Goal: Transaction & Acquisition: Purchase product/service

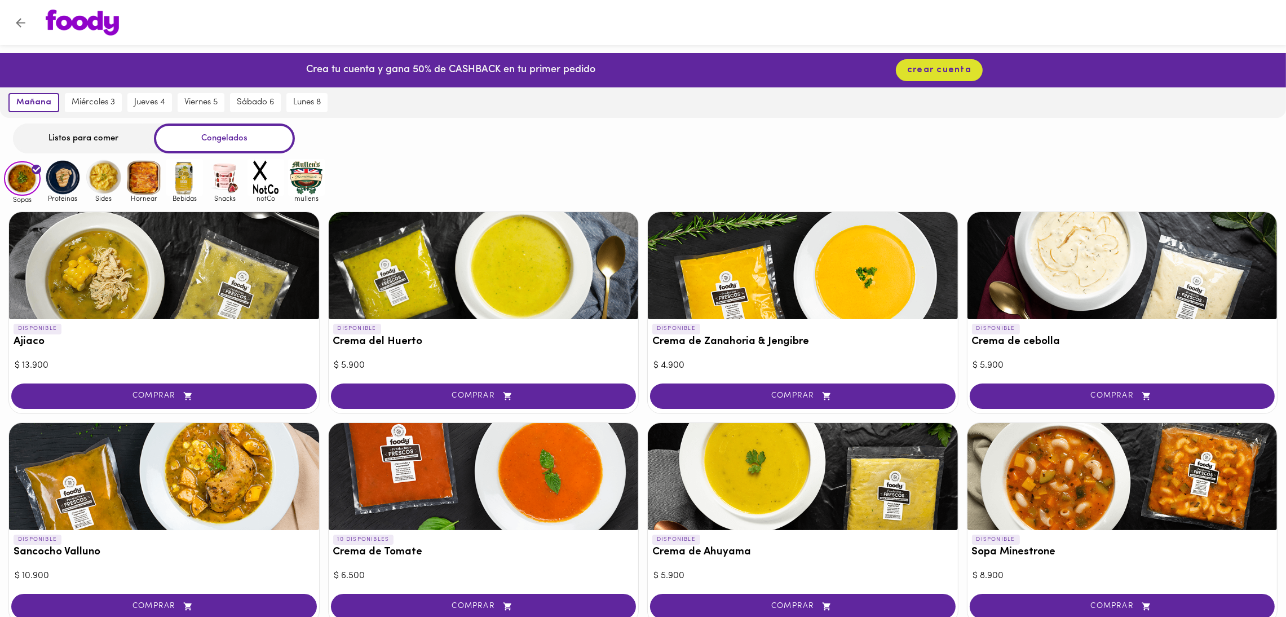
scroll to position [498, 0]
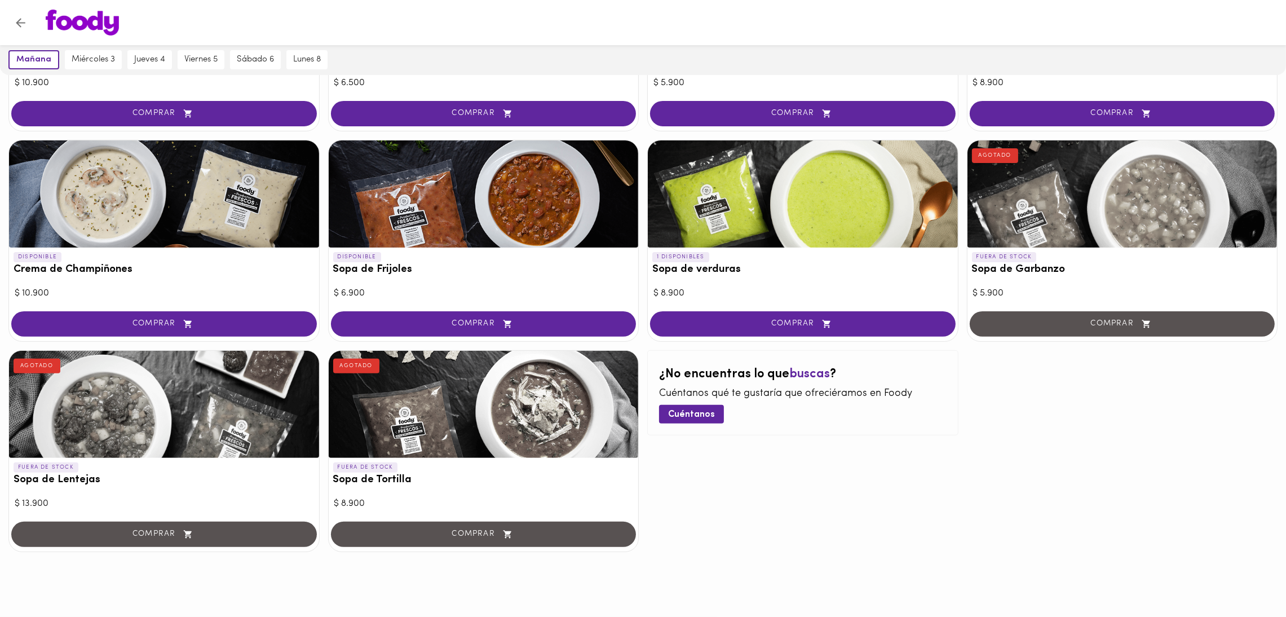
click at [200, 158] on div at bounding box center [164, 193] width 310 height 107
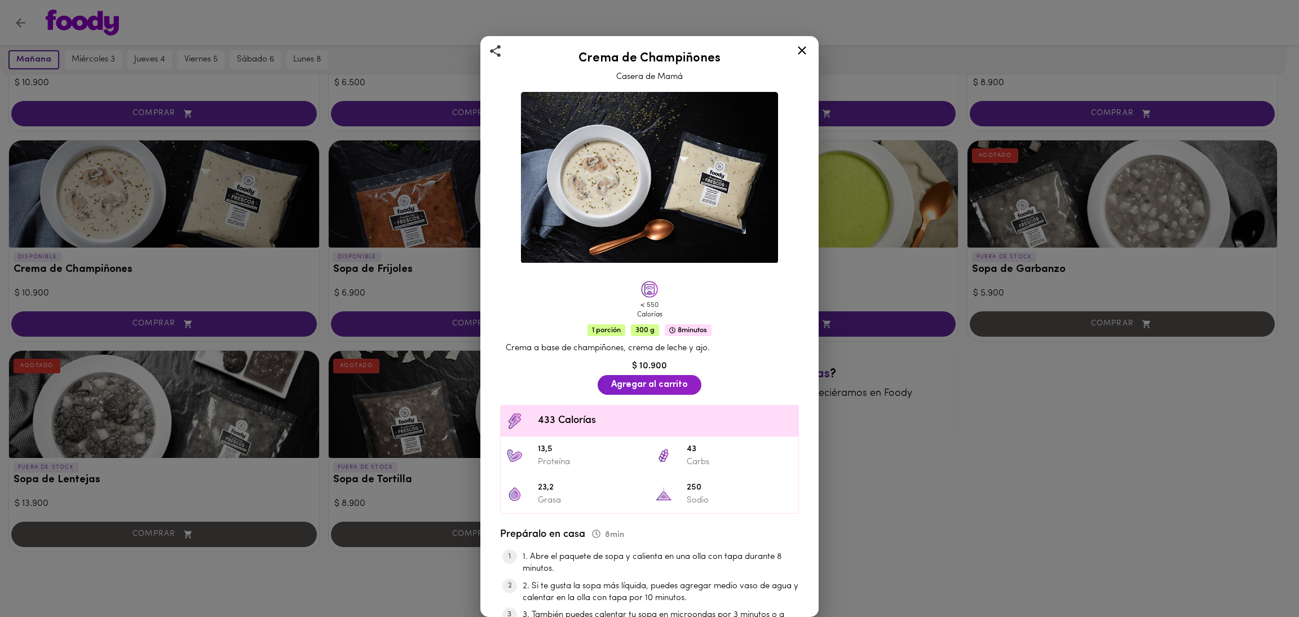
click at [1186, 515] on div "Crema de Champiñones Casera de Mamá < 550 Calorías 1 porción 300 g 8 minutos Cr…" at bounding box center [649, 308] width 1299 height 617
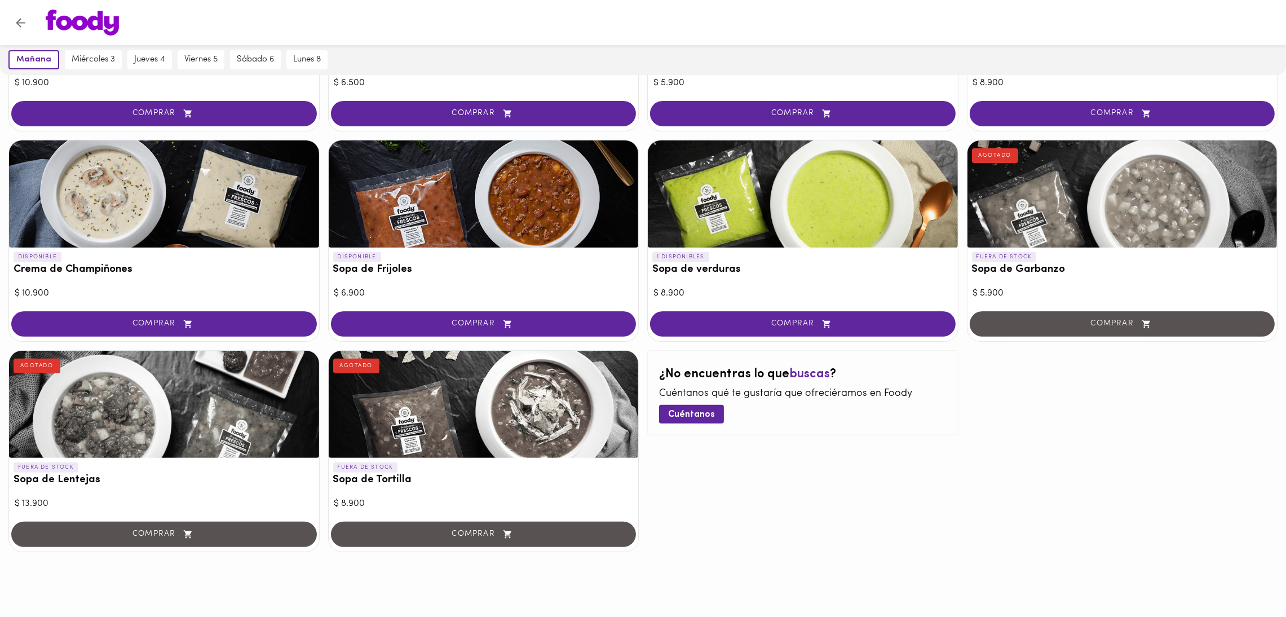
click at [108, 183] on div at bounding box center [164, 193] width 310 height 107
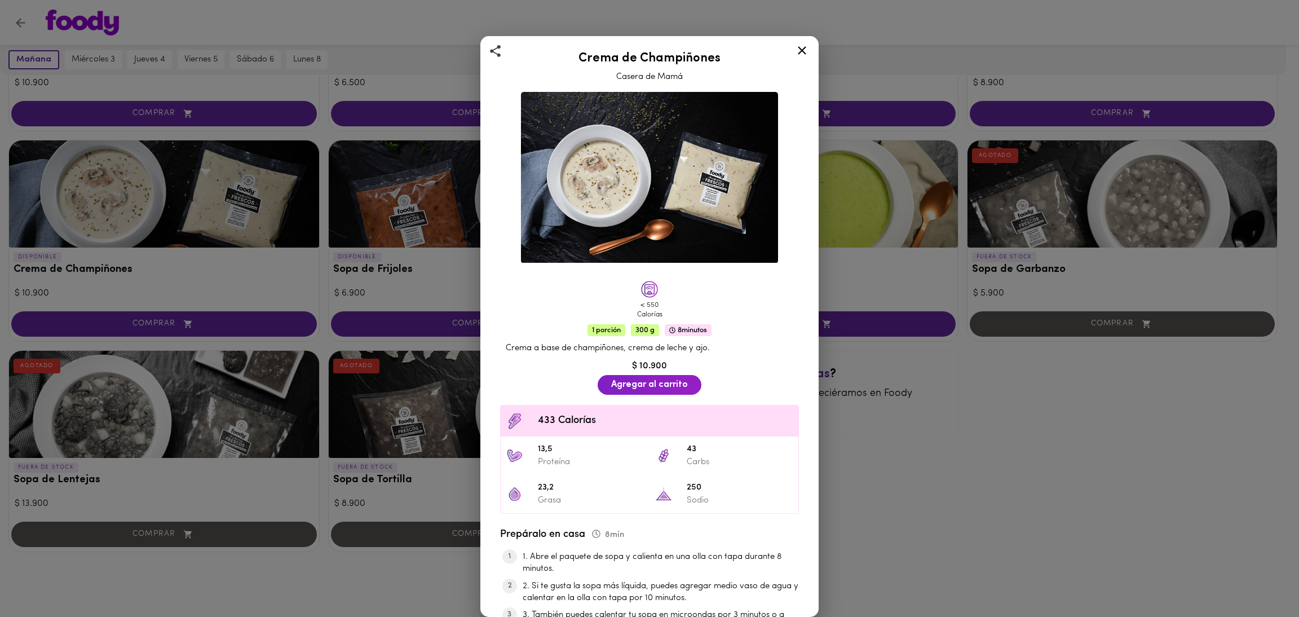
drag, startPoint x: 696, startPoint y: 180, endPoint x: 648, endPoint y: 213, distance: 58.5
click at [696, 180] on img at bounding box center [649, 177] width 257 height 171
click at [643, 209] on img at bounding box center [649, 177] width 257 height 171
click at [77, 185] on div "Crema de Champiñones Casera de Mamá < 550 Calorías 1 porción 300 g 8 minutos Cr…" at bounding box center [649, 308] width 1299 height 617
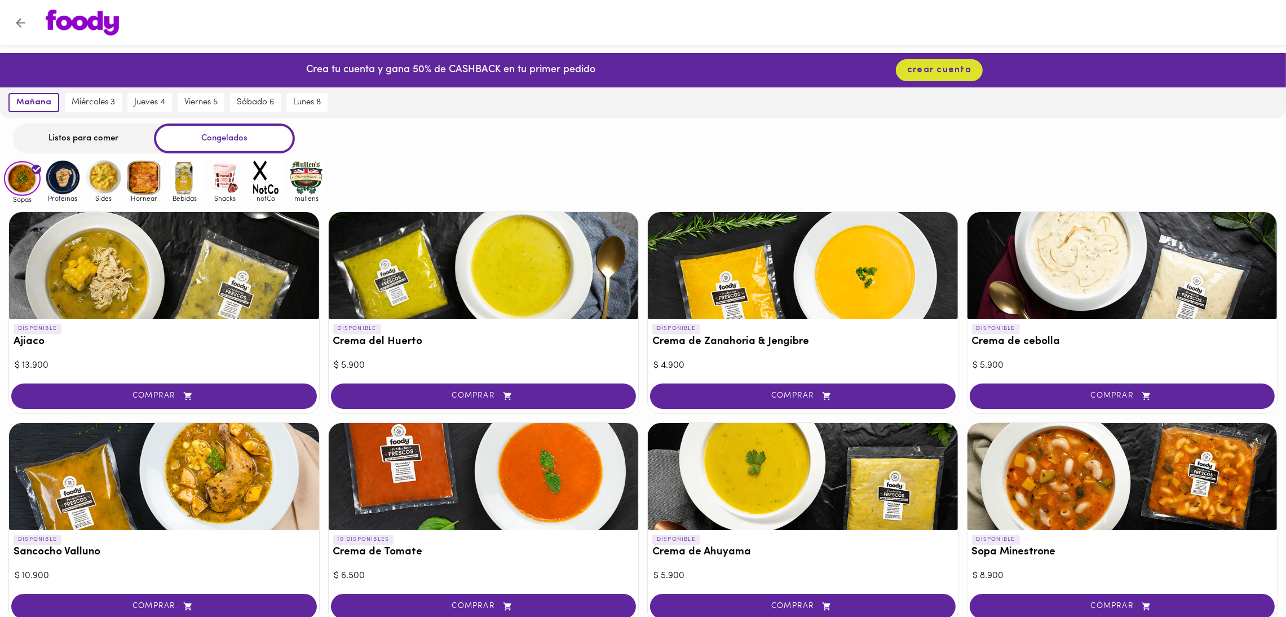
click at [881, 259] on div at bounding box center [803, 265] width 310 height 107
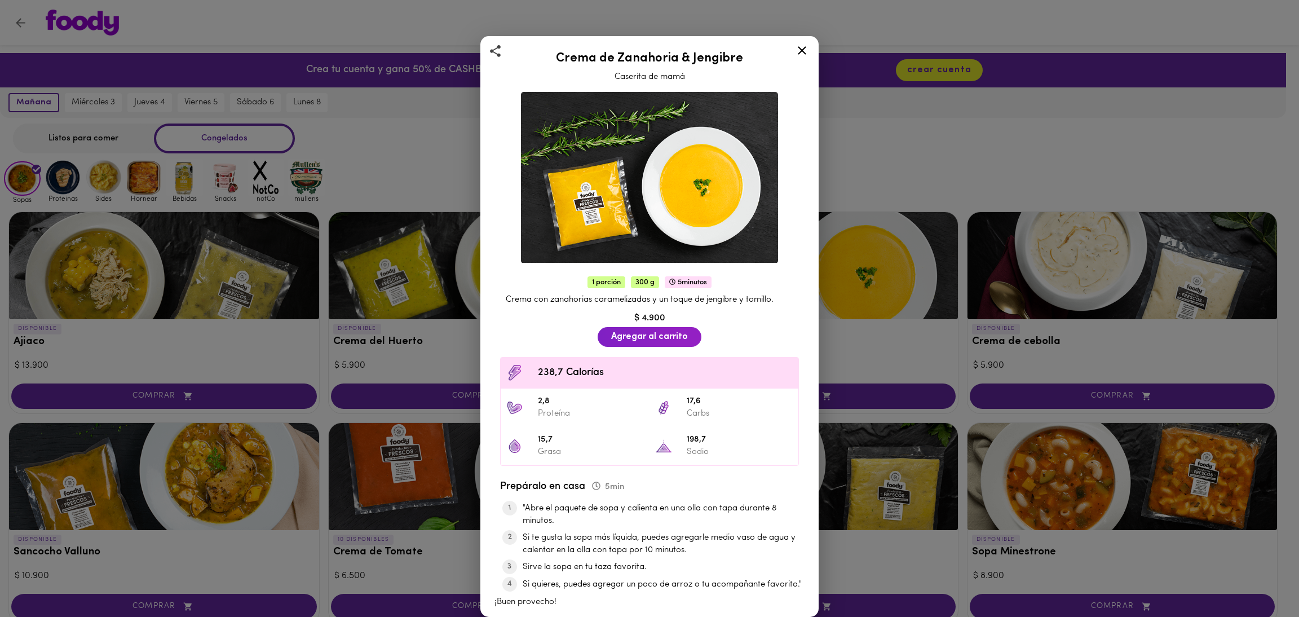
click at [918, 308] on div "Crema de Zanahoria & Jengibre Caserita de mamá 1 porción 300 g 5 minutos Crema …" at bounding box center [649, 308] width 1299 height 617
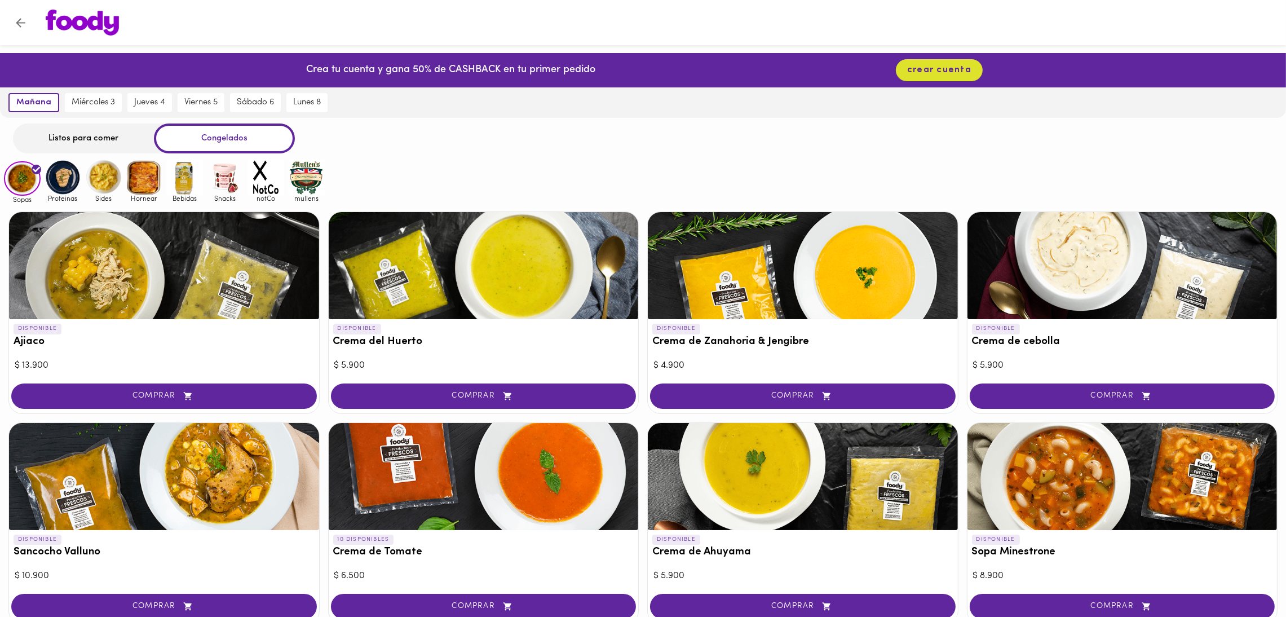
click at [813, 291] on div at bounding box center [803, 265] width 310 height 107
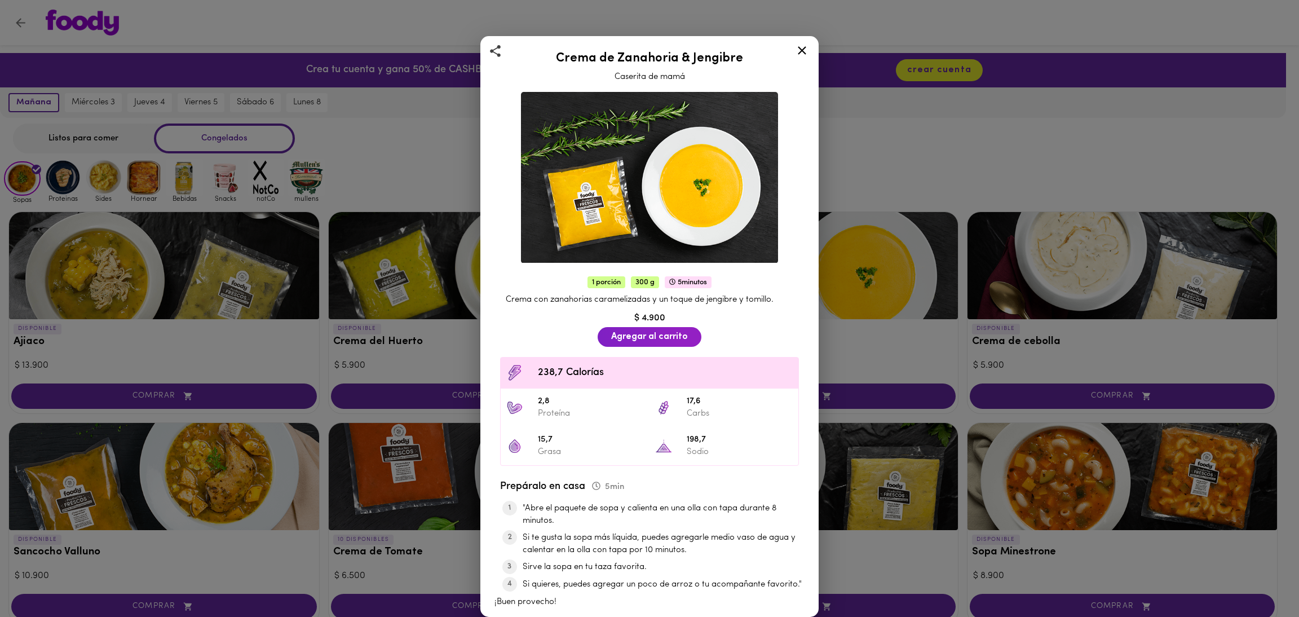
click at [807, 55] on icon at bounding box center [802, 50] width 14 height 14
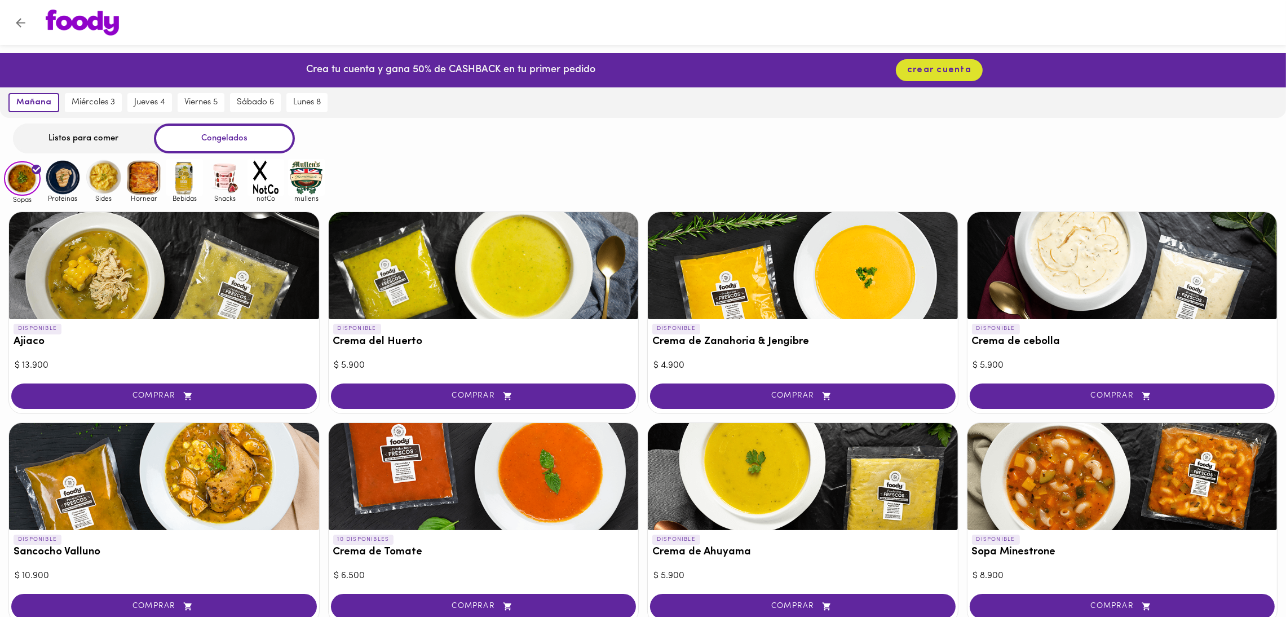
click at [777, 295] on div at bounding box center [803, 265] width 310 height 107
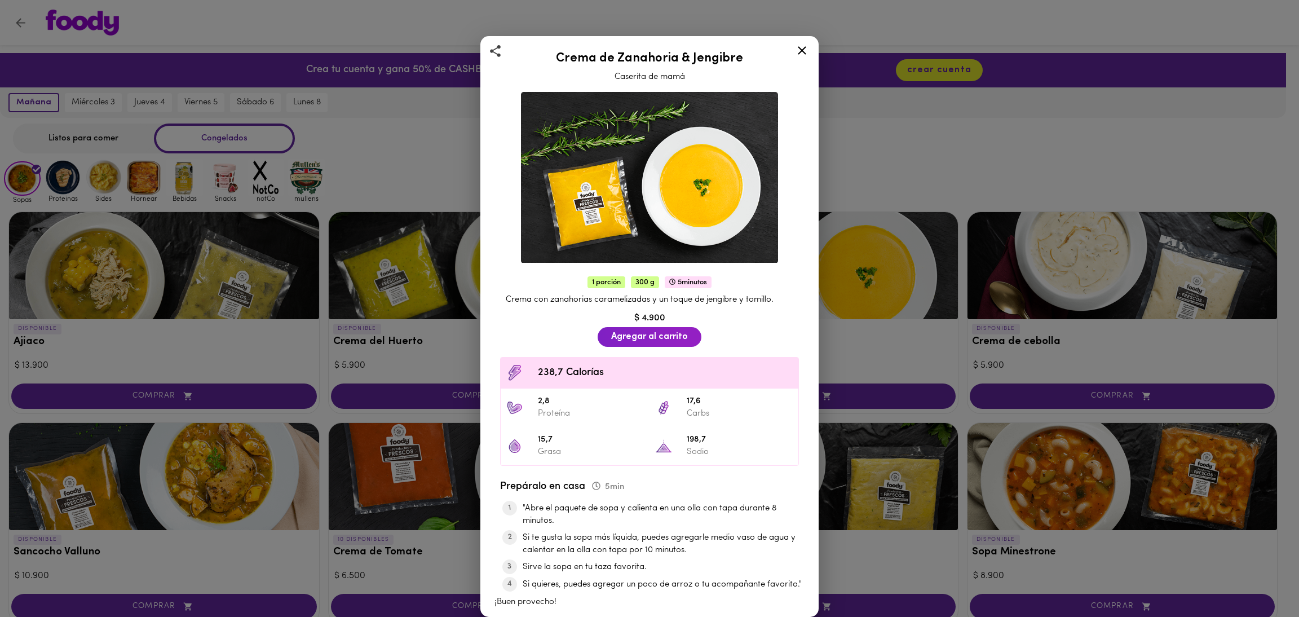
click at [782, 51] on div "Crema de Zanahoria & Jengibre Caserita de mamá" at bounding box center [649, 64] width 310 height 37
click at [797, 54] on icon at bounding box center [802, 50] width 14 height 14
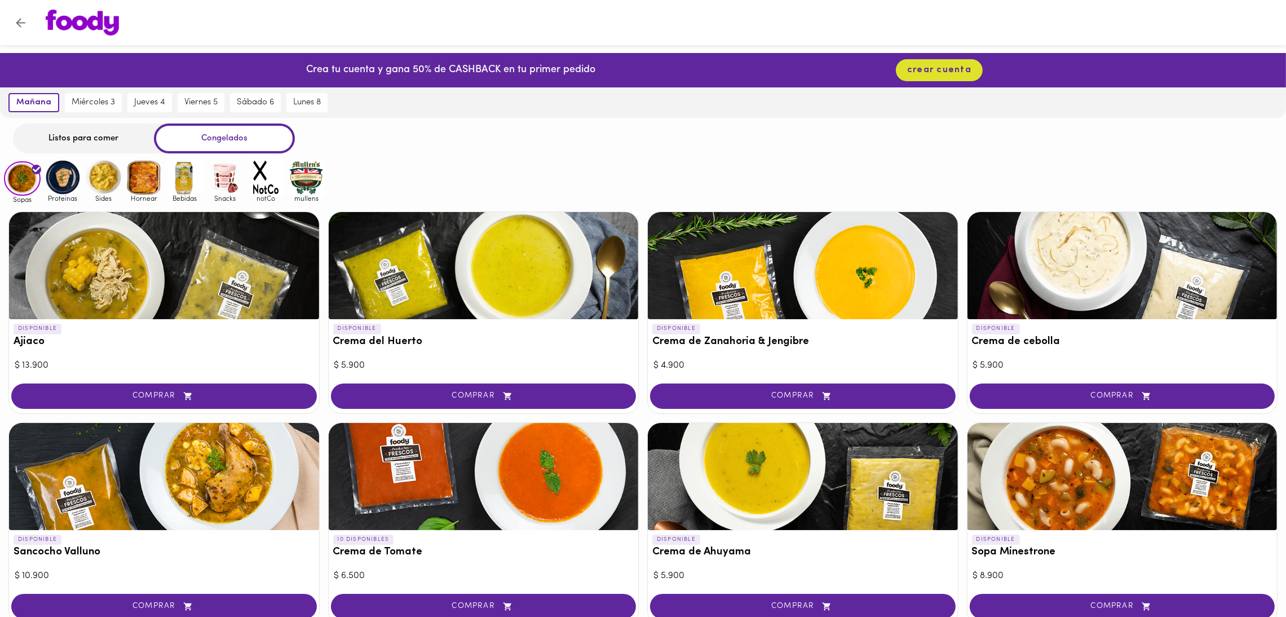
click at [503, 301] on div at bounding box center [484, 265] width 310 height 107
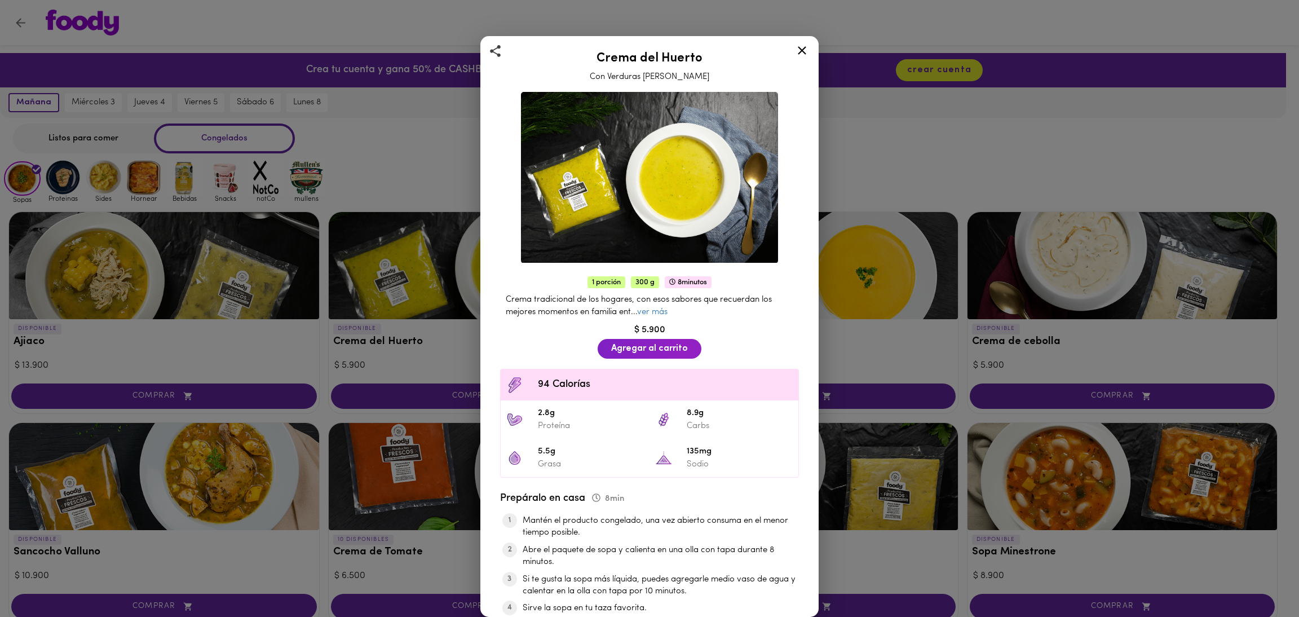
click at [807, 43] on icon at bounding box center [802, 50] width 14 height 14
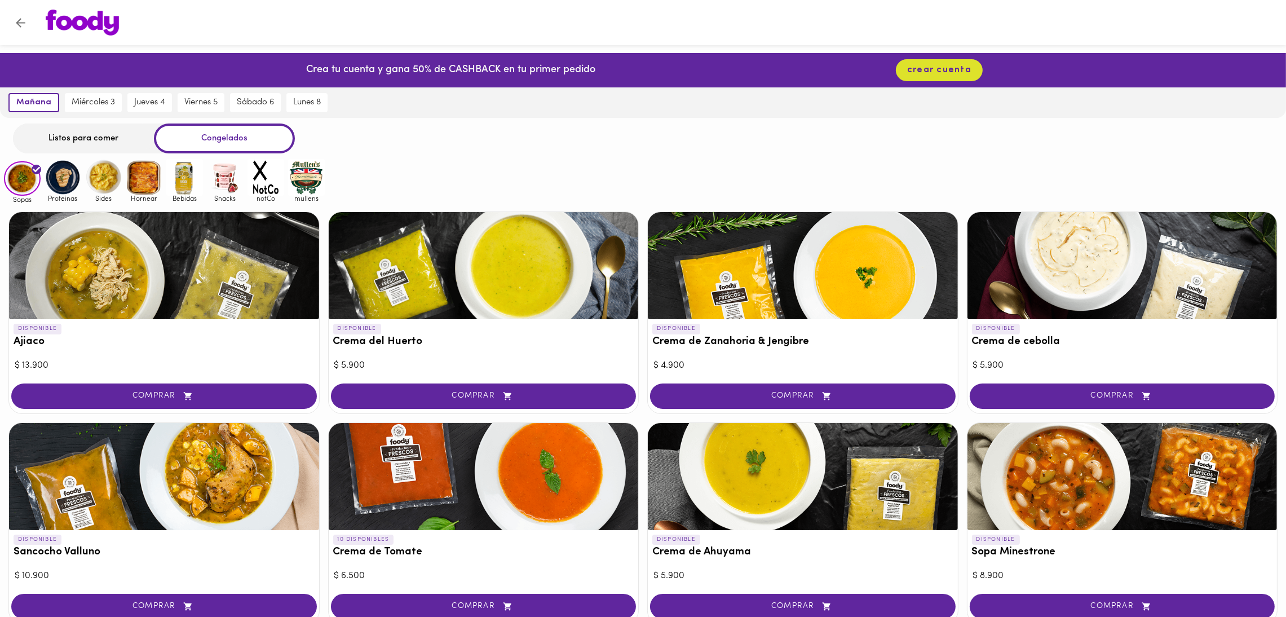
click at [1153, 301] on div at bounding box center [1122, 265] width 310 height 107
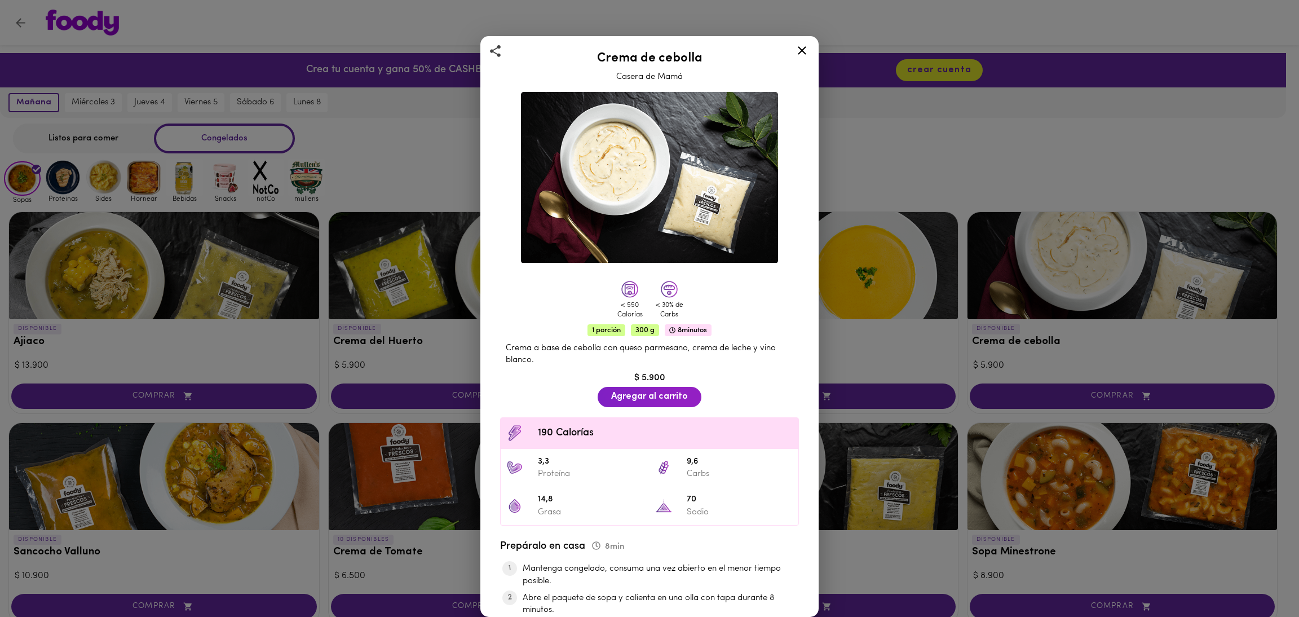
click at [803, 48] on icon at bounding box center [802, 50] width 8 height 8
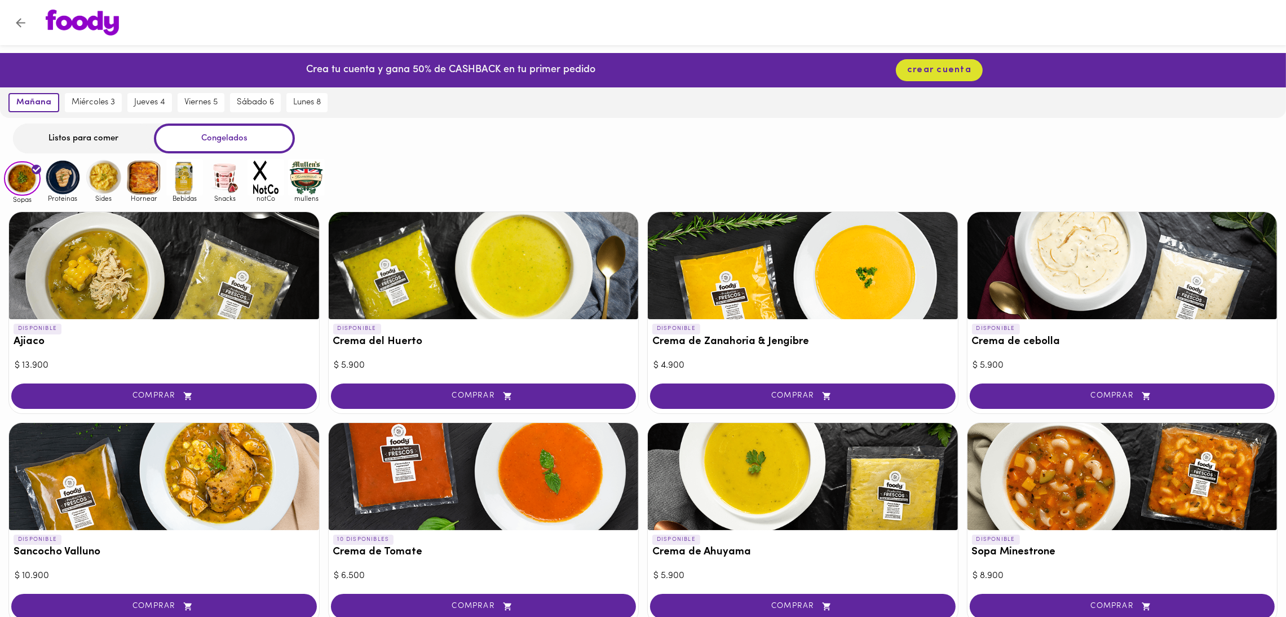
click at [828, 146] on div "Listos para comer Congelados" at bounding box center [643, 138] width 1286 height 30
